Goal: Find specific page/section: Find specific page/section

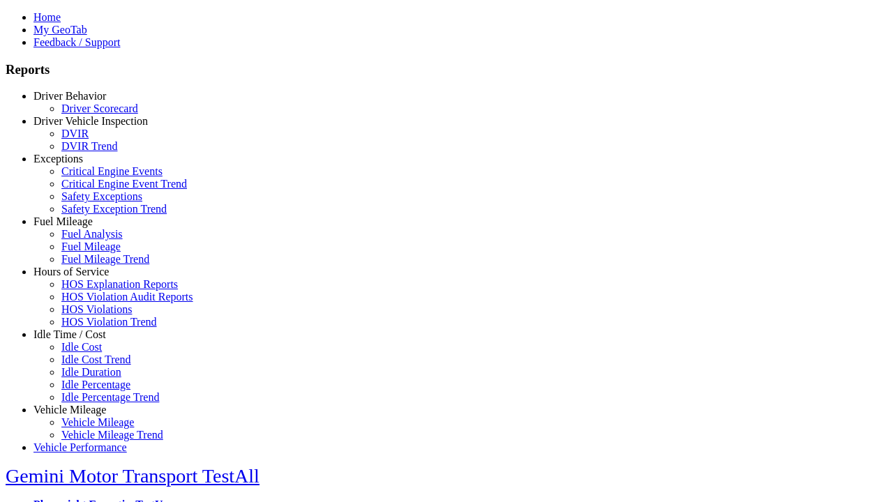
click at [80, 340] on link "Idle Time / Cost" at bounding box center [69, 334] width 73 height 12
click at [91, 379] on link "Idle Percentage" at bounding box center [95, 385] width 69 height 12
type input "*********"
